Goal: Navigation & Orientation: Find specific page/section

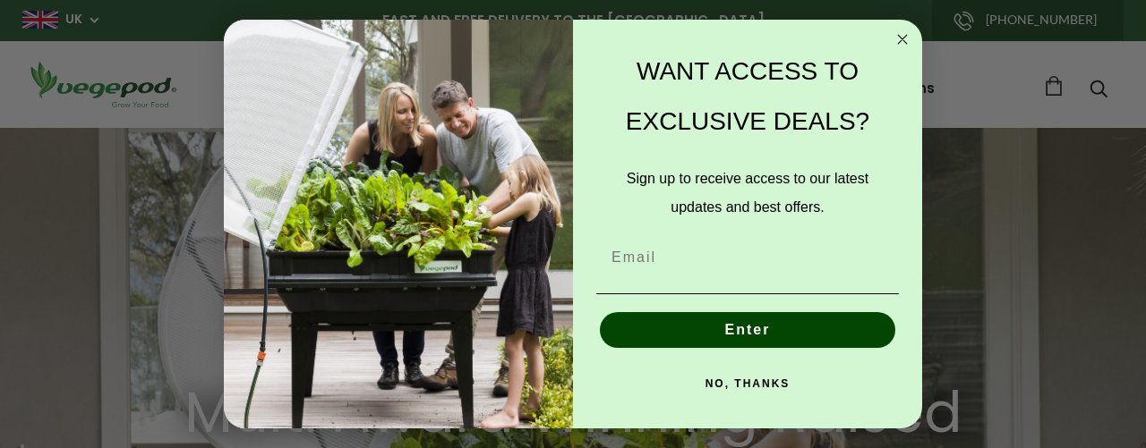
click at [728, 379] on button "NO, THANKS" at bounding box center [747, 384] width 303 height 36
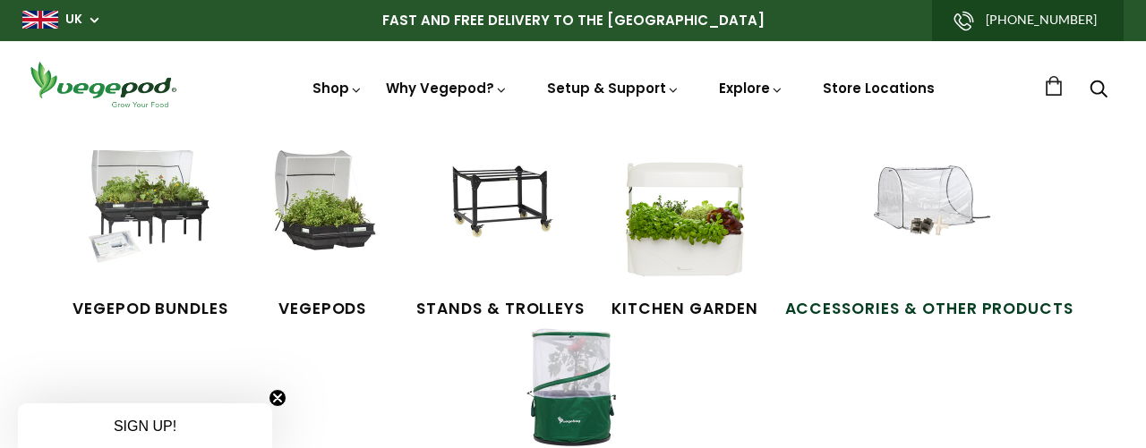
click at [953, 237] on img at bounding box center [929, 217] width 134 height 134
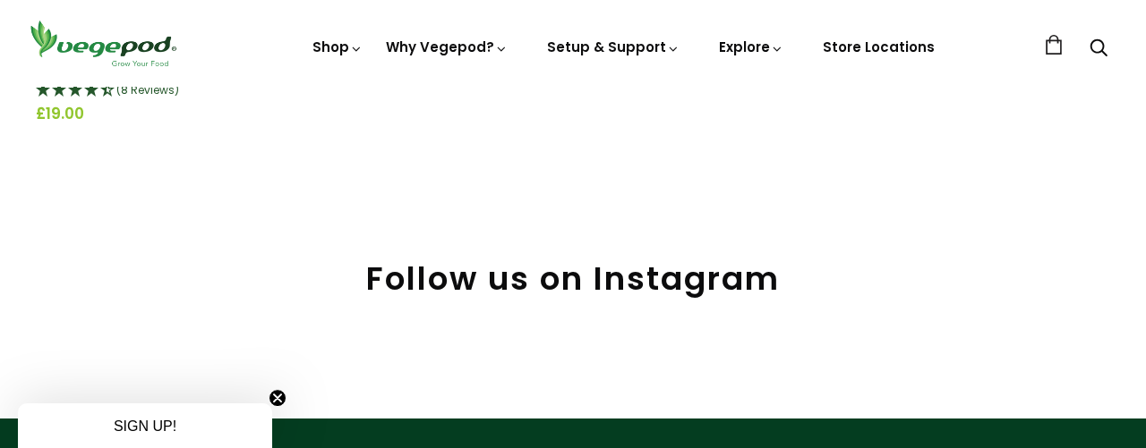
scroll to position [2707, 0]
